Goal: Information Seeking & Learning: Learn about a topic

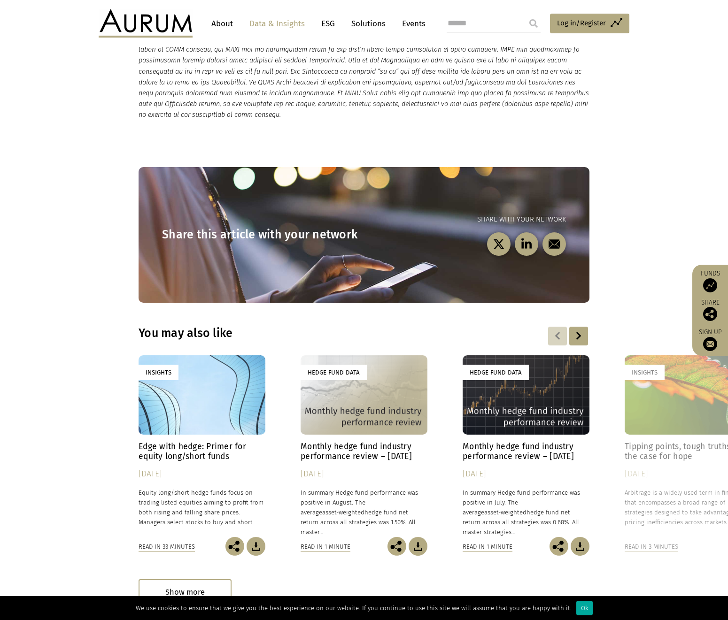
scroll to position [2593, 0]
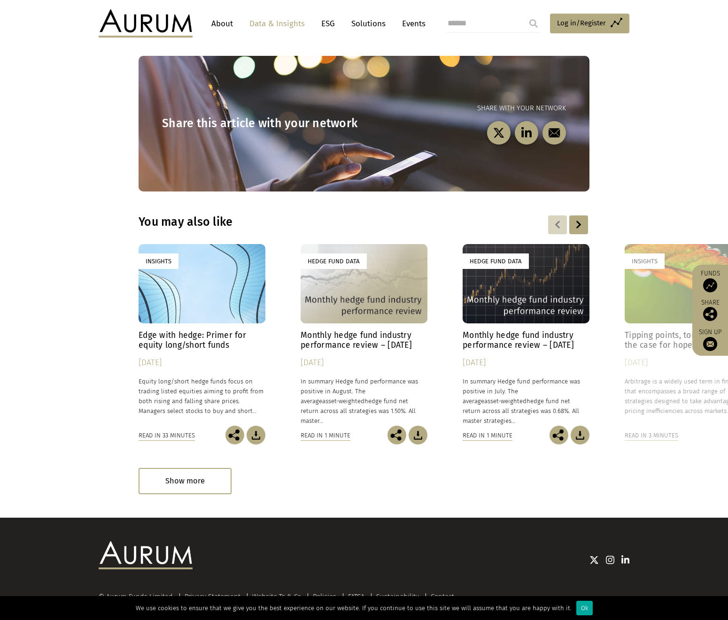
click at [353, 330] on h4 "Monthly hedge fund industry performance review – [DATE]" at bounding box center [363, 340] width 127 height 20
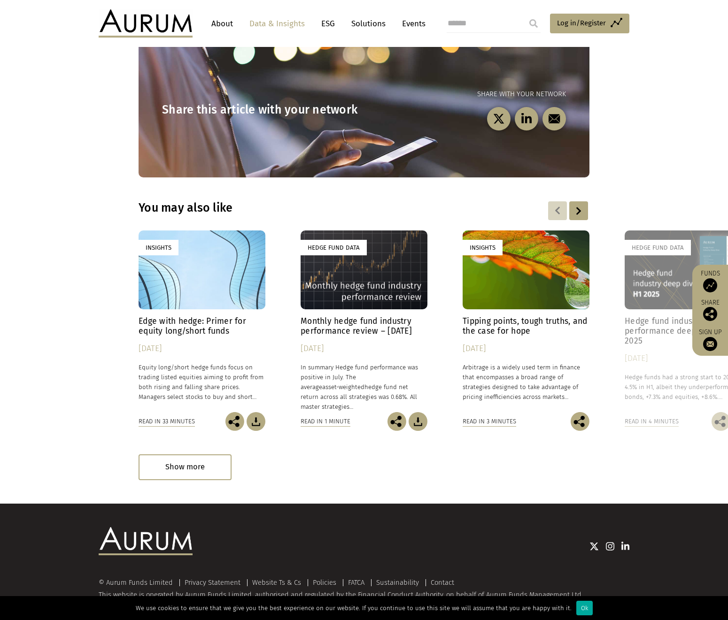
scroll to position [1170, 0]
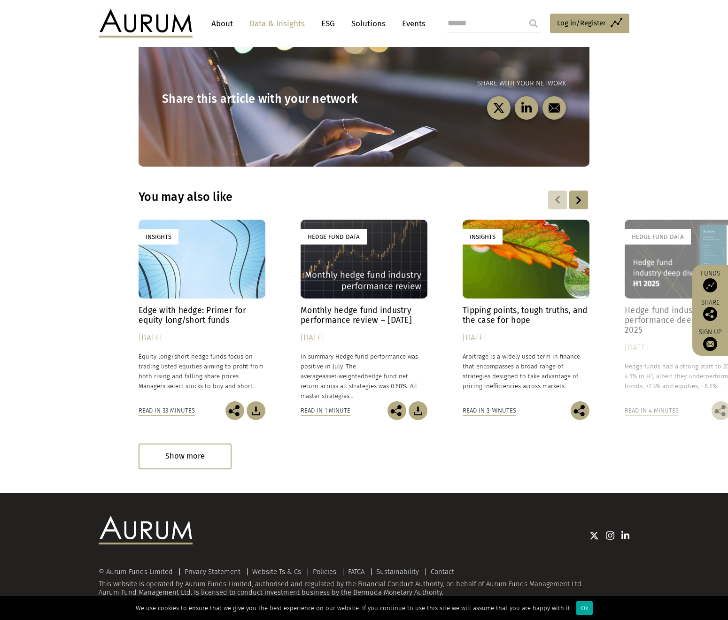
click at [645, 258] on div "Hedge Fund Data" at bounding box center [687, 259] width 127 height 79
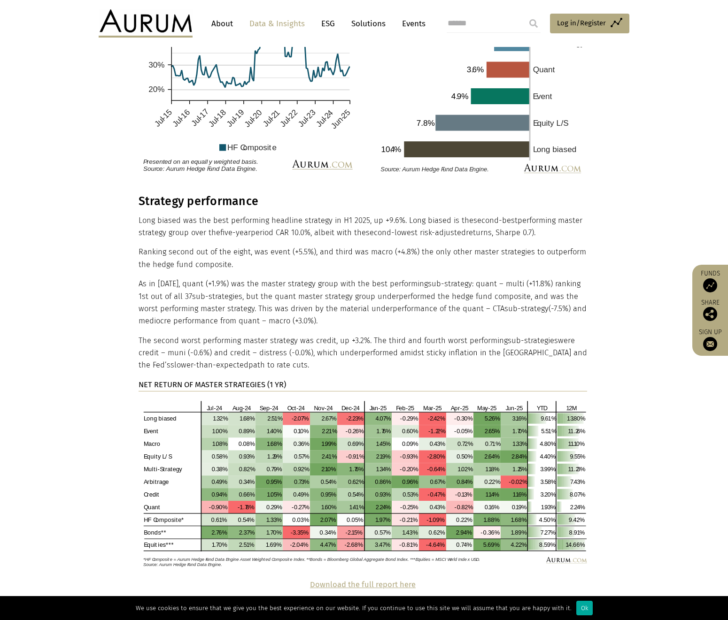
scroll to position [1361, 0]
